Goal: Information Seeking & Learning: Learn about a topic

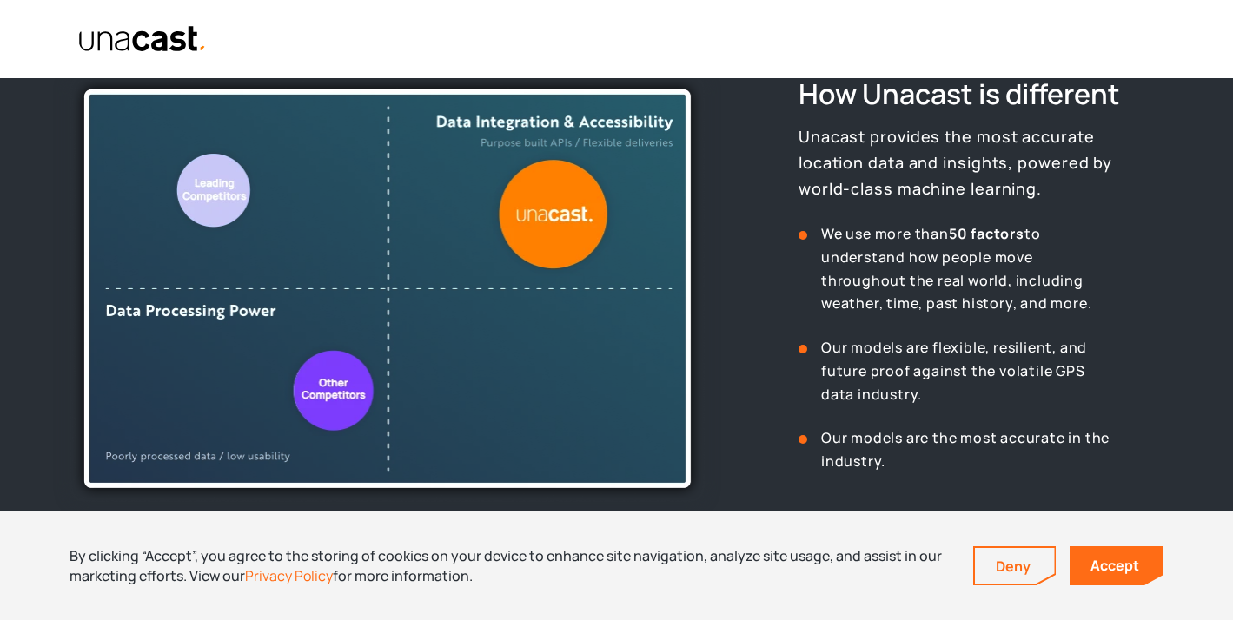
scroll to position [708, 0]
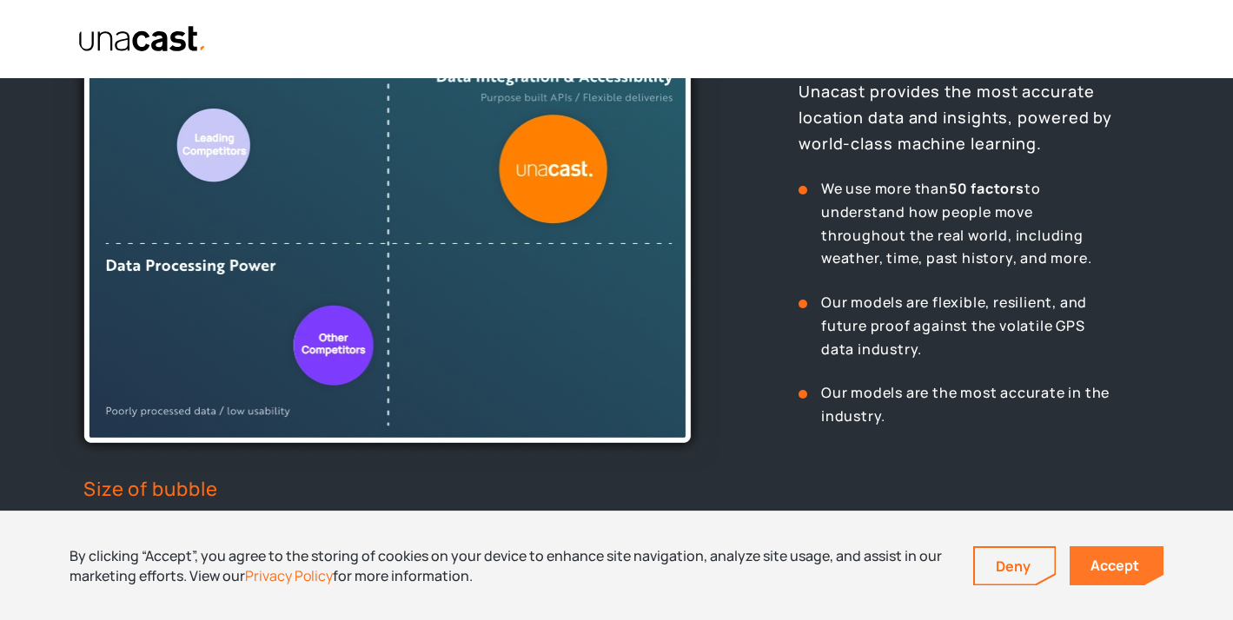
click at [1076, 567] on link "Accept" at bounding box center [1117, 566] width 94 height 39
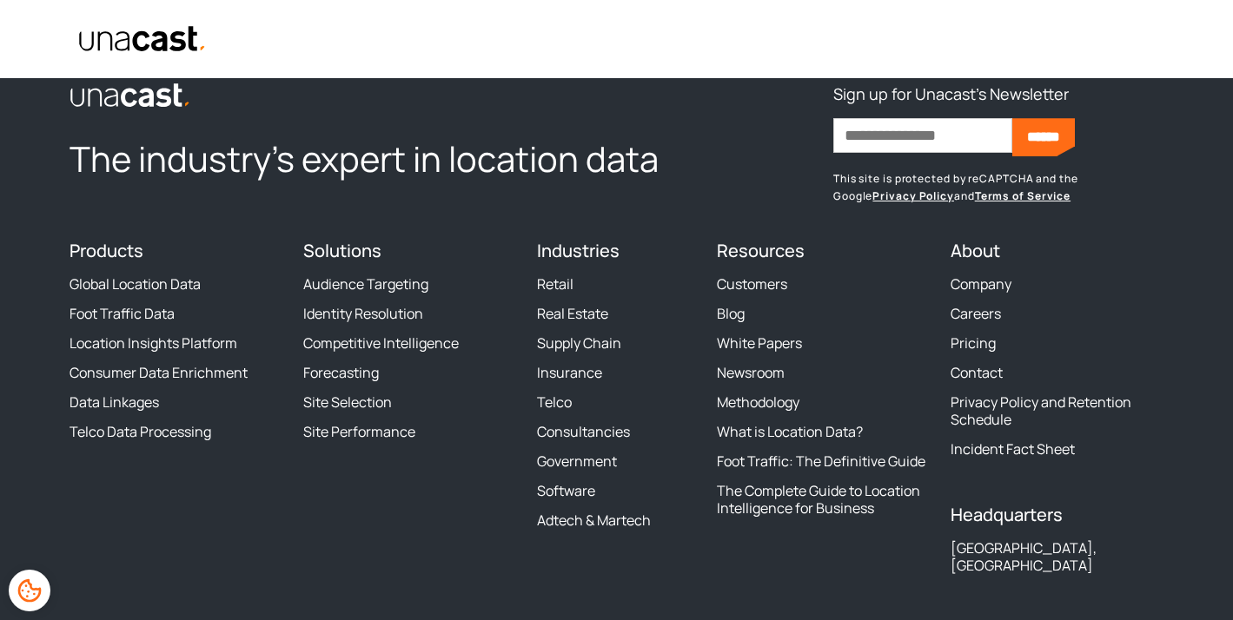
scroll to position [6444, 0]
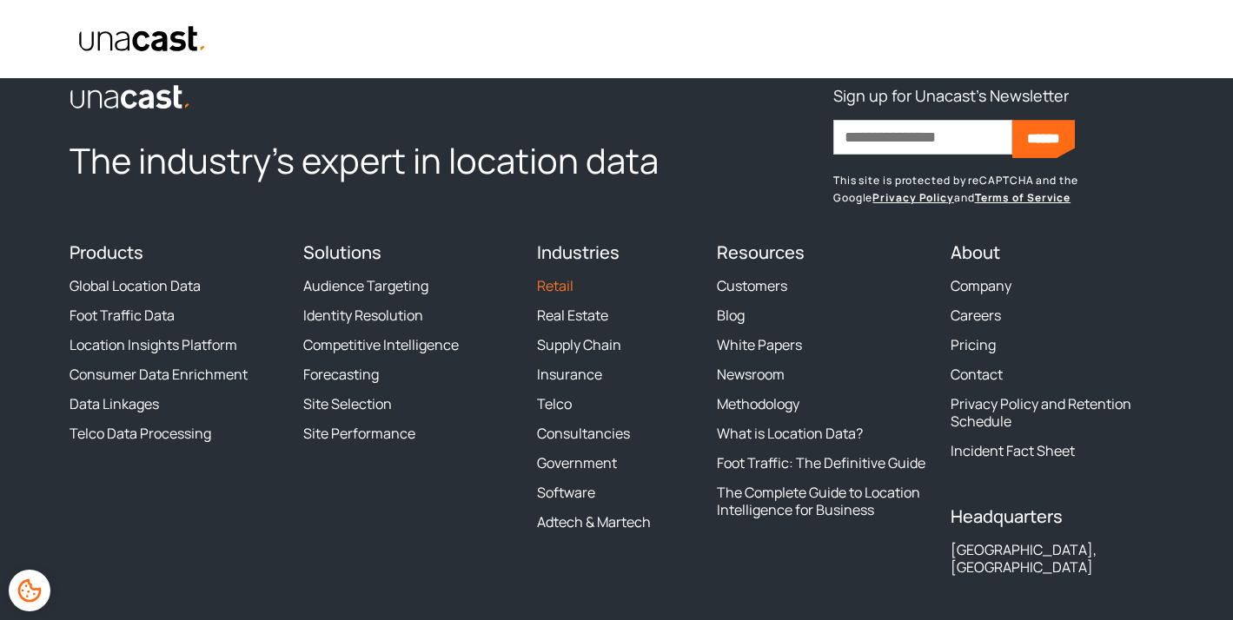
click at [549, 295] on link "Retail" at bounding box center [555, 285] width 36 height 17
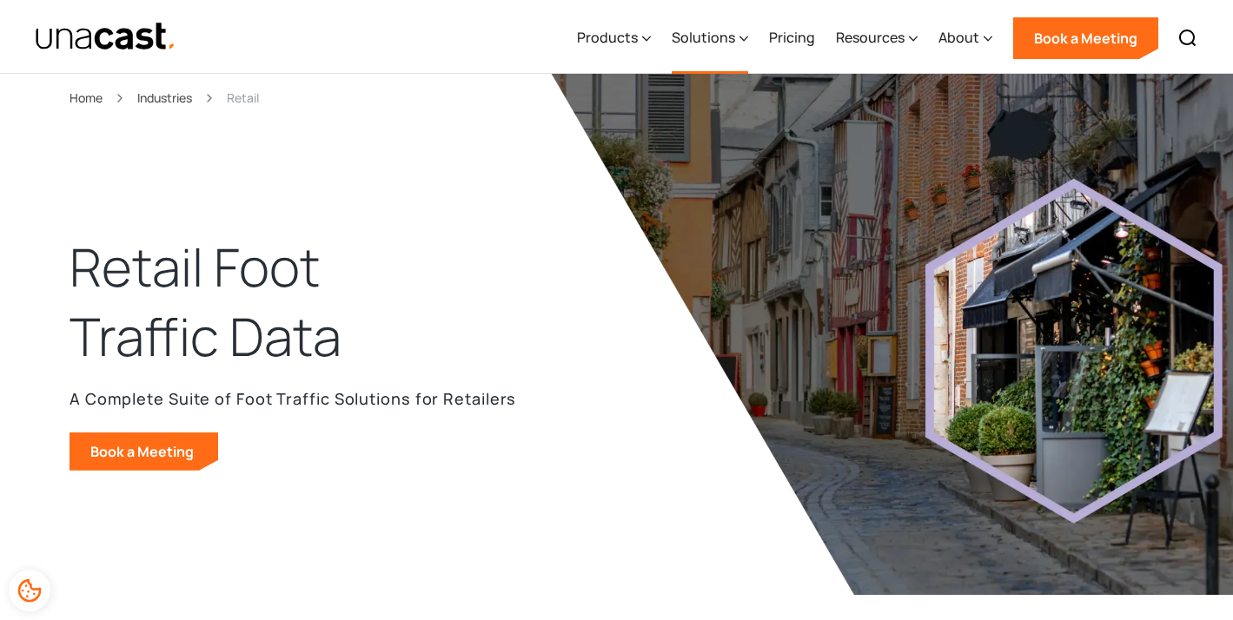
click at [734, 47] on div "Solutions" at bounding box center [703, 37] width 63 height 21
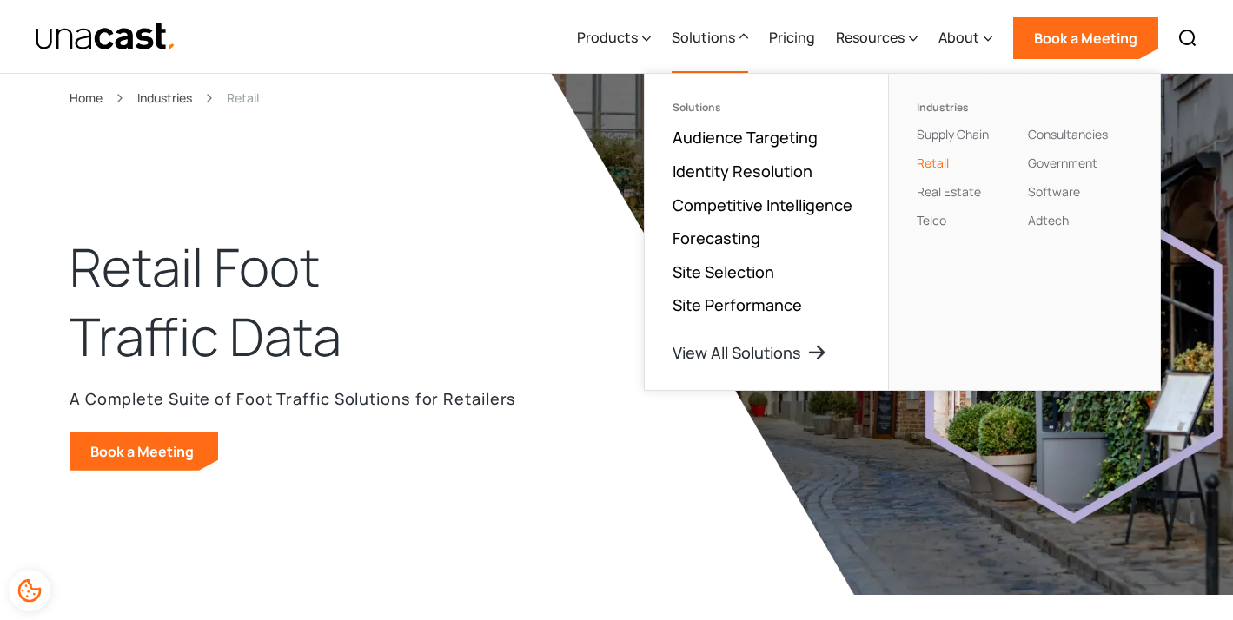
click at [662, 49] on div "Products Location Intelligence Global Location Data Foot Traffic Data Location …" at bounding box center [887, 37] width 640 height 74
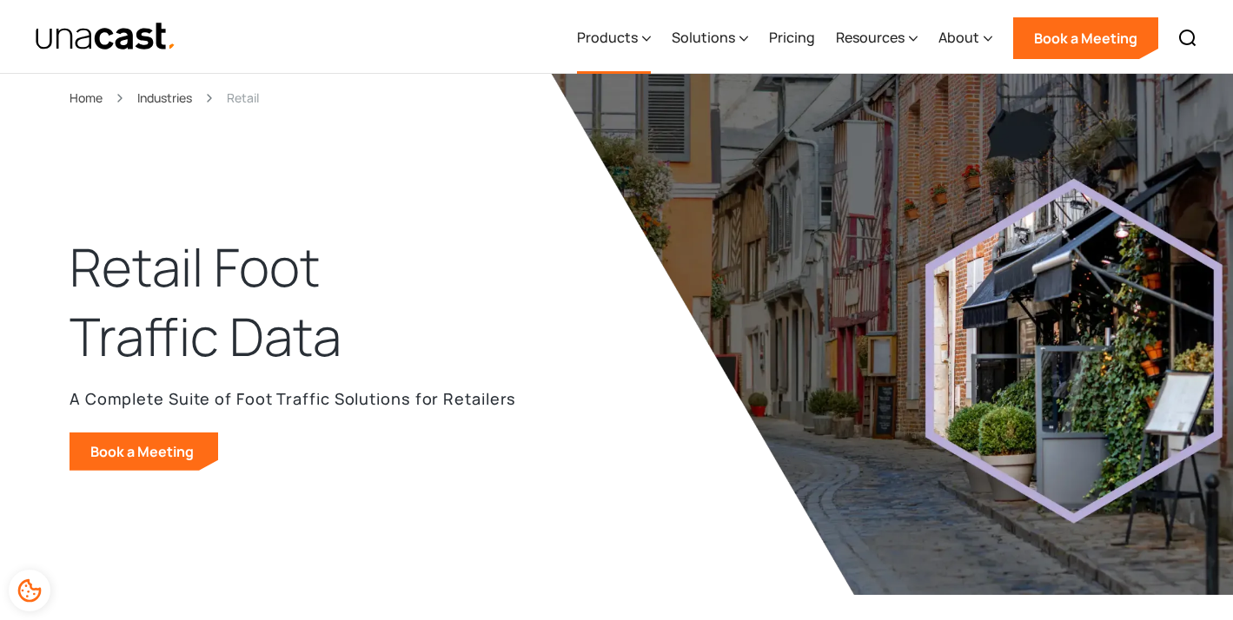
click at [643, 42] on div "Products" at bounding box center [614, 38] width 74 height 71
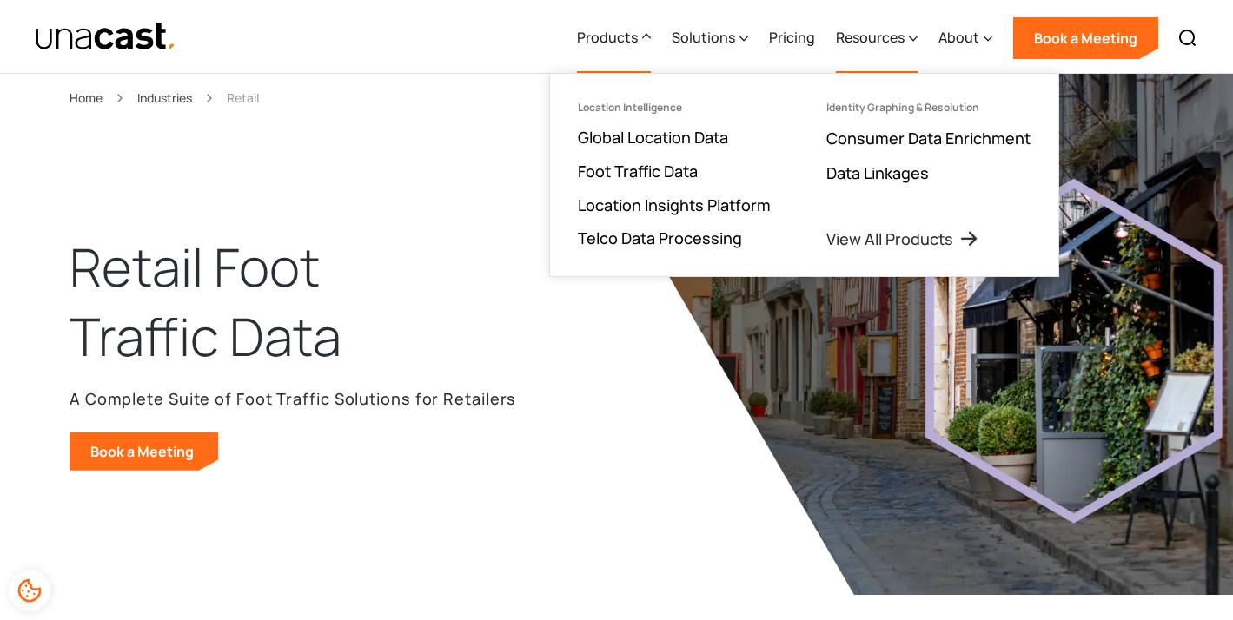
click at [863, 25] on div "Resources" at bounding box center [877, 38] width 82 height 71
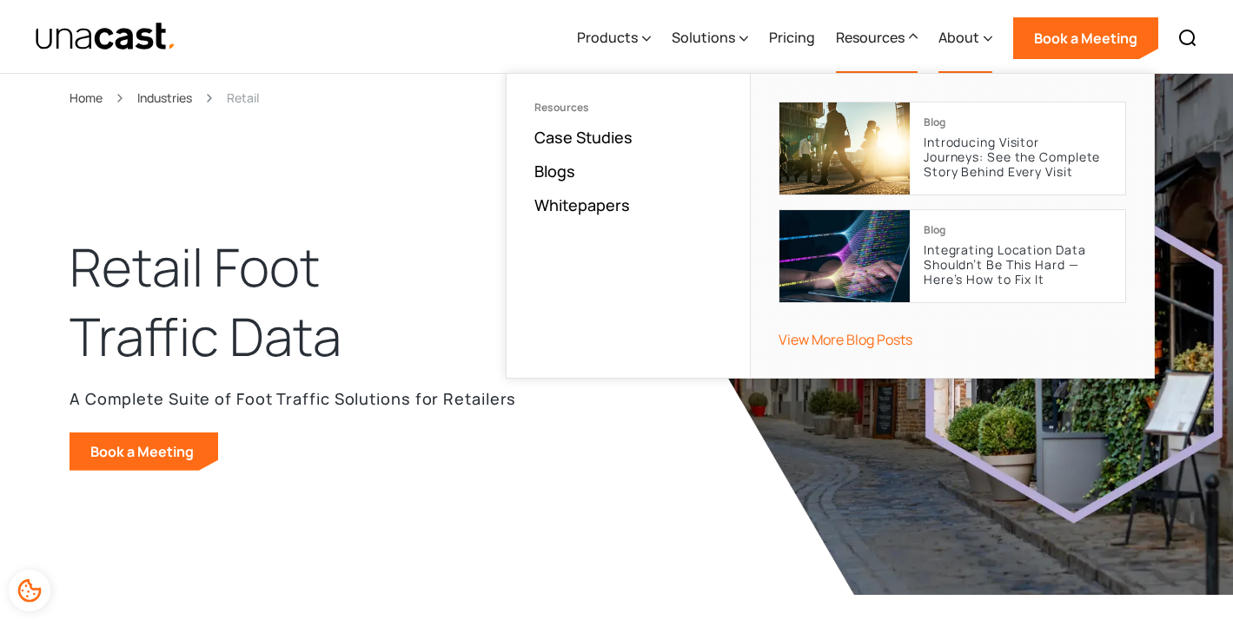
click at [982, 30] on div "About" at bounding box center [966, 38] width 54 height 71
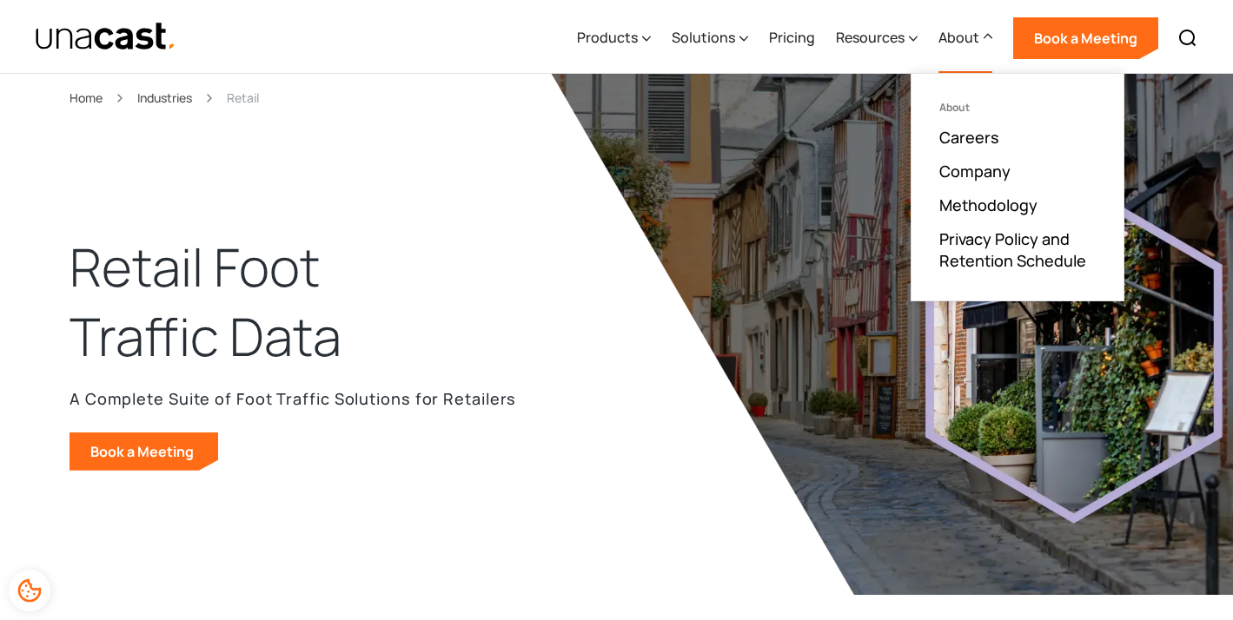
click at [437, 374] on div "Retail Foot Traffic Data A Complete Suite of Foot Traffic Solutions for Retaile…" at bounding box center [293, 352] width 447 height 238
